Goal: Task Accomplishment & Management: Manage account settings

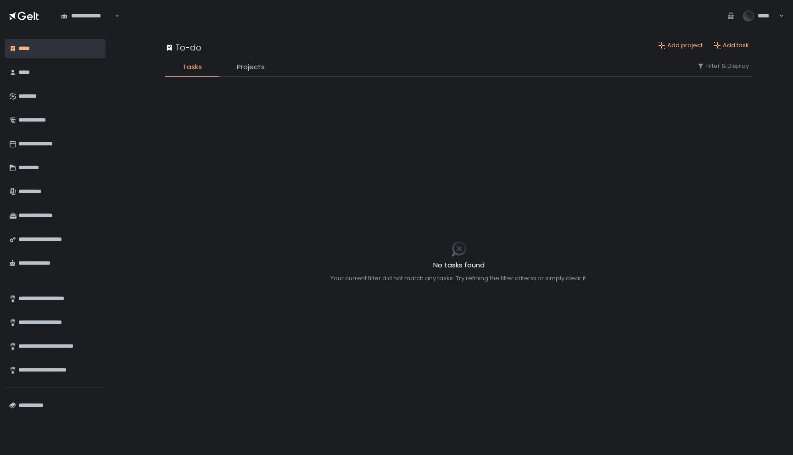
click at [102, 17] on div "**********" at bounding box center [87, 15] width 55 height 9
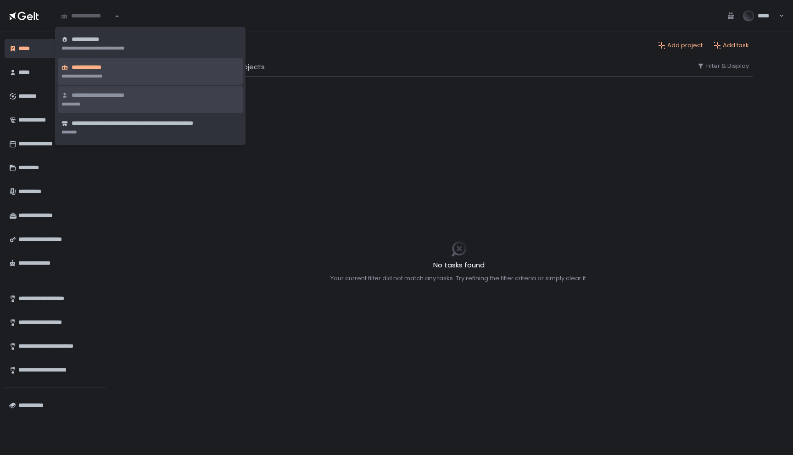
click at [129, 101] on li "**********" at bounding box center [150, 99] width 185 height 27
